Goal: Information Seeking & Learning: Find specific page/section

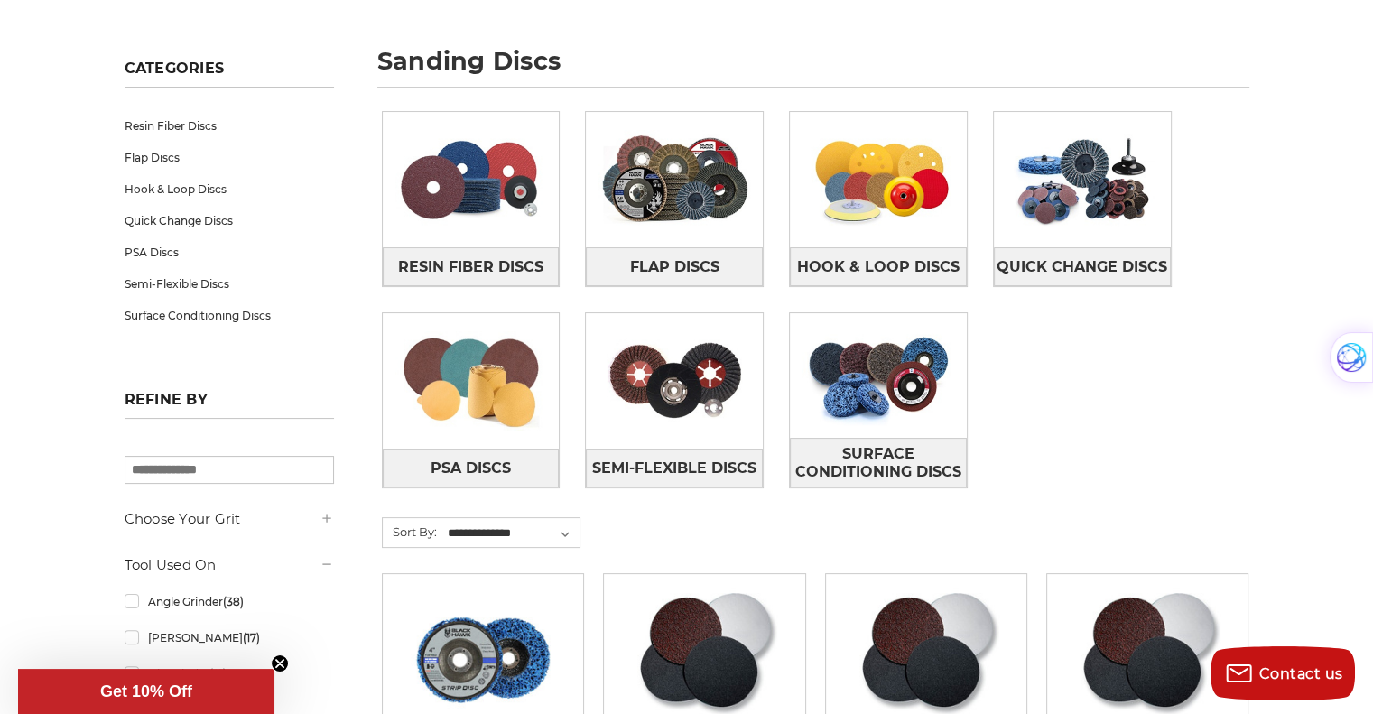
scroll to position [203, 0]
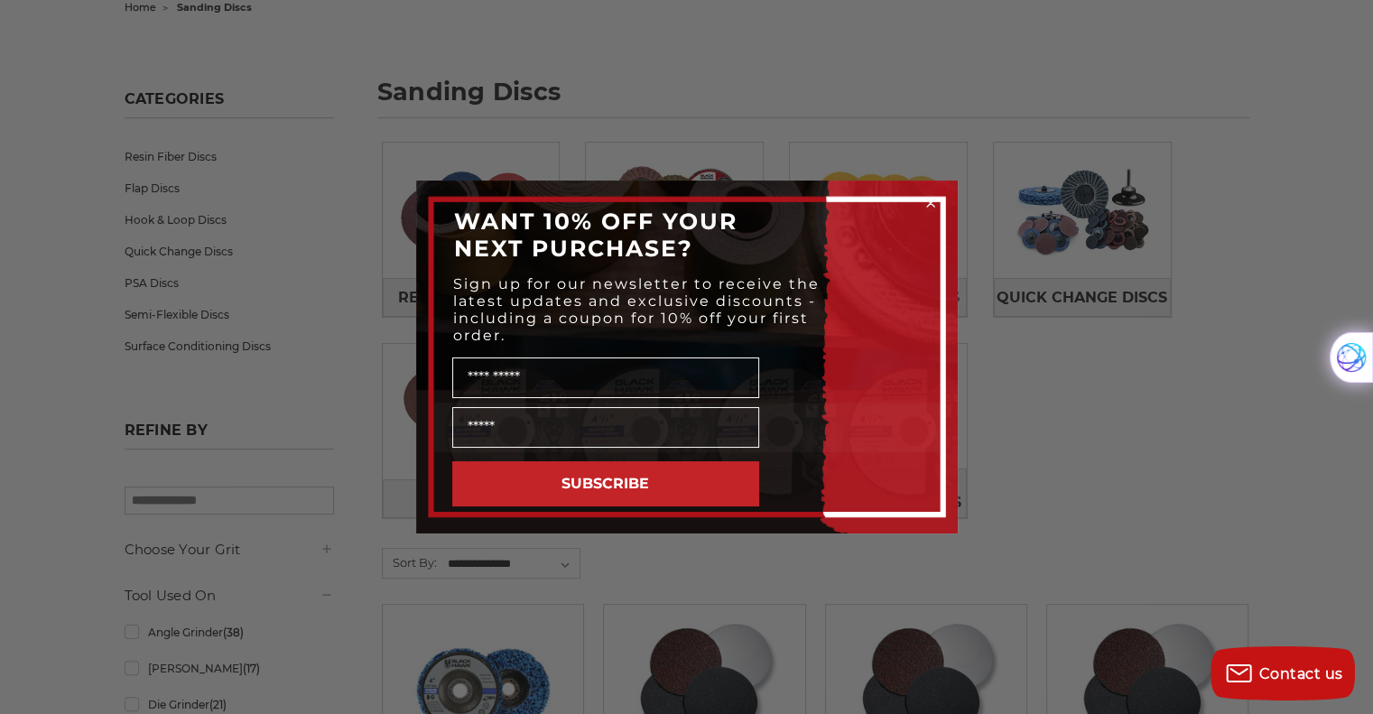
click at [924, 198] on circle "Close dialog" at bounding box center [930, 203] width 17 height 17
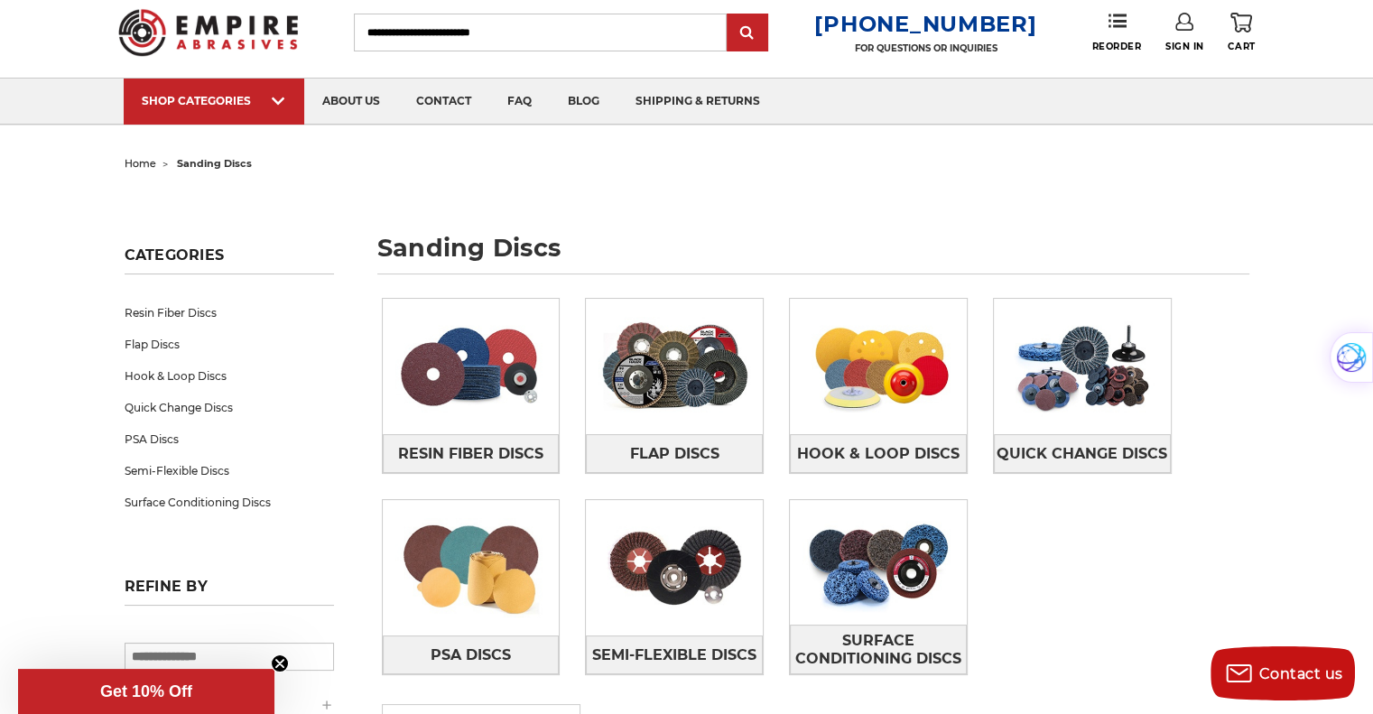
scroll to position [0, 0]
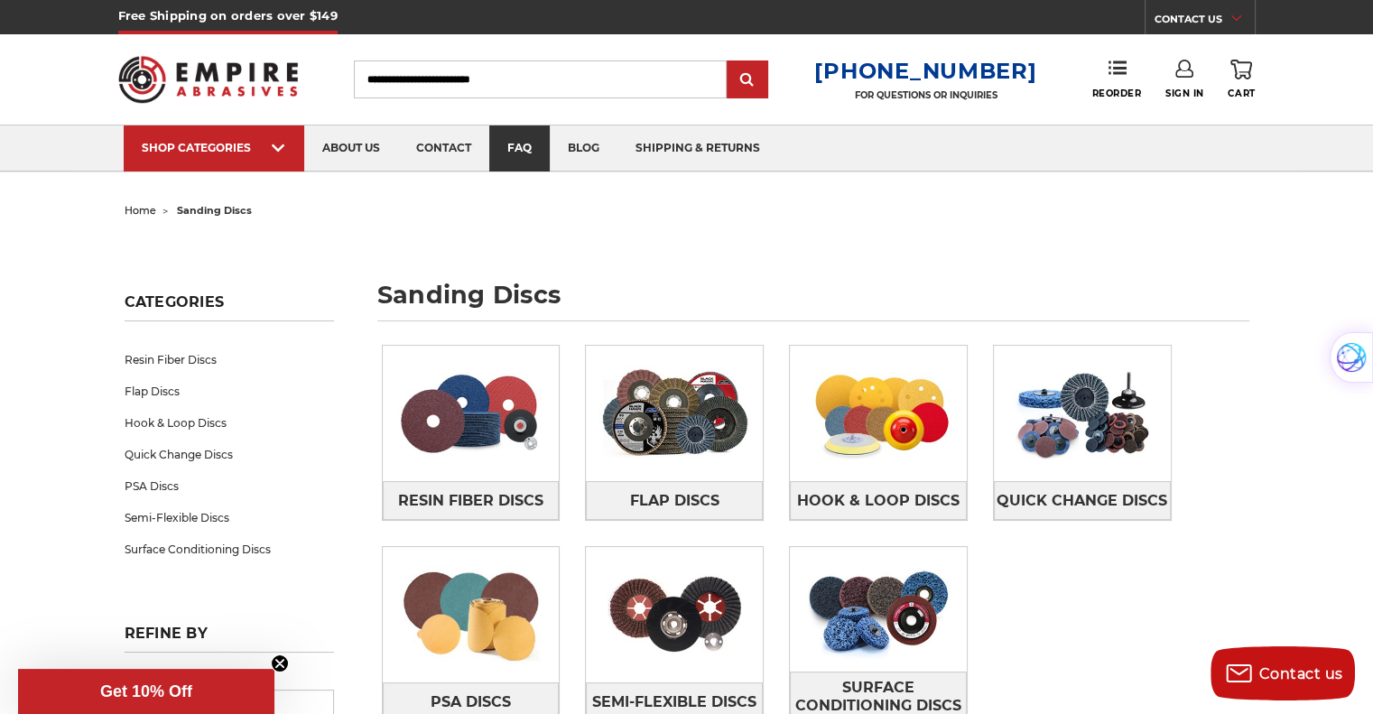
click at [518, 144] on link "faq" at bounding box center [519, 148] width 60 height 46
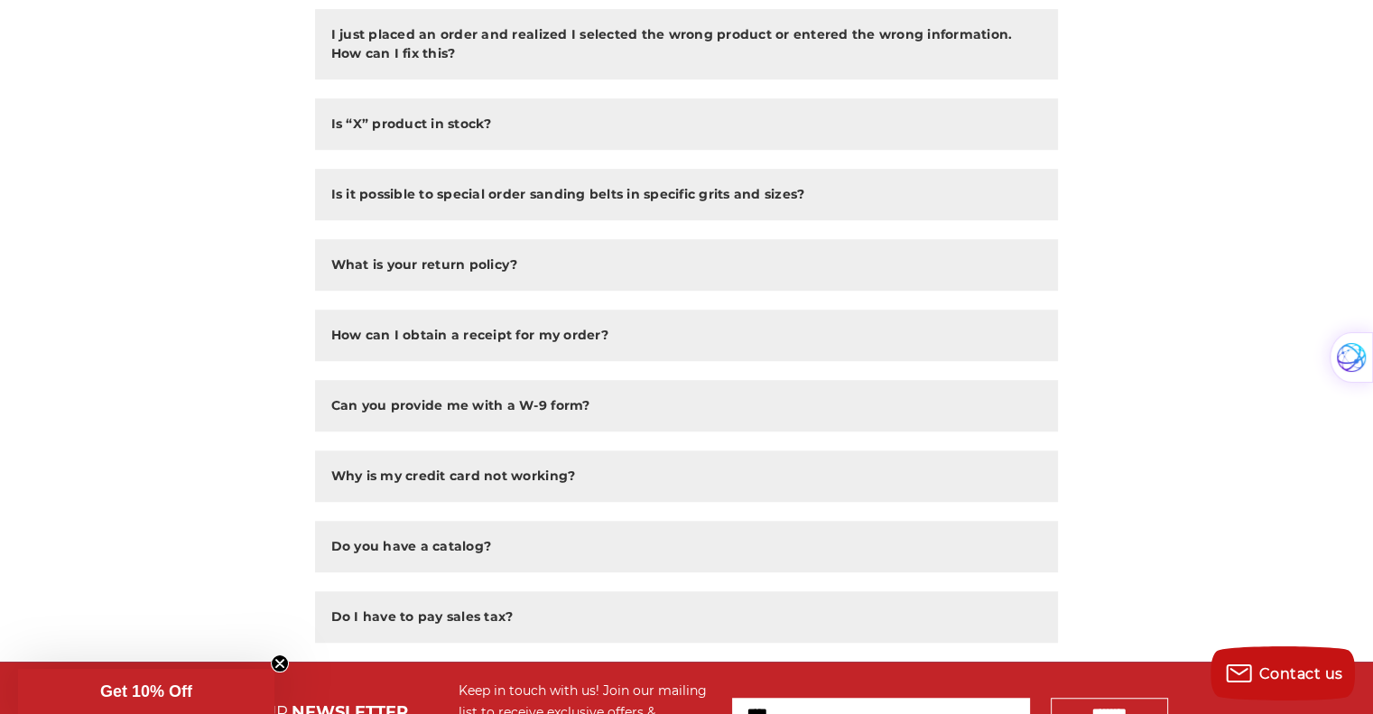
scroll to position [1137, 0]
